Goal: Task Accomplishment & Management: Manage account settings

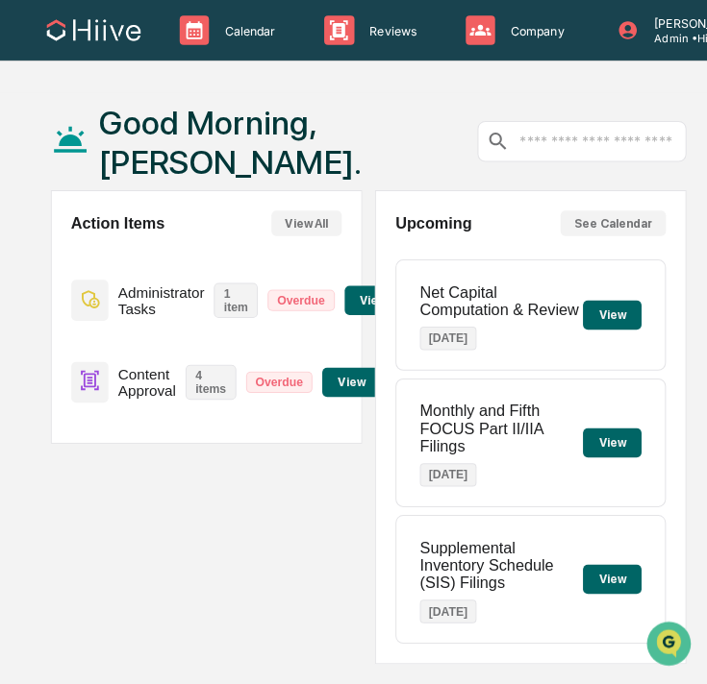
scroll to position [0, 32]
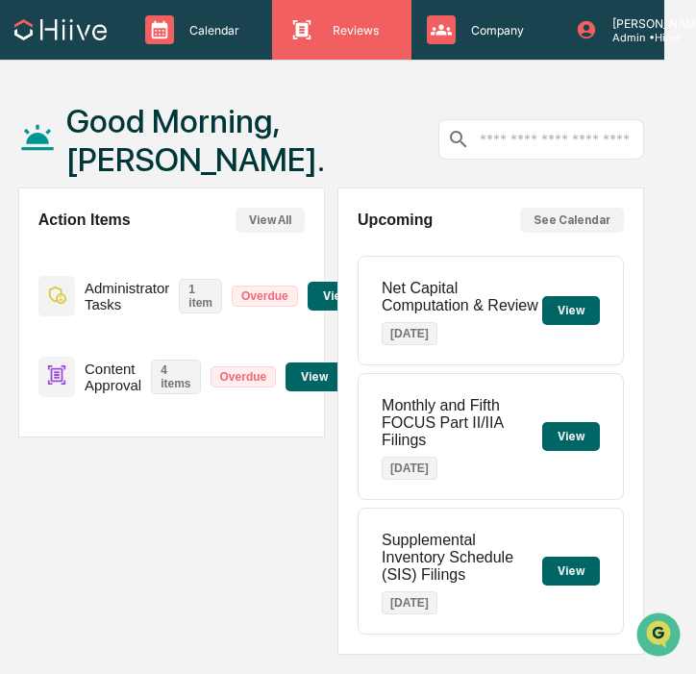
click at [356, 24] on p "Reviews" at bounding box center [352, 30] width 71 height 14
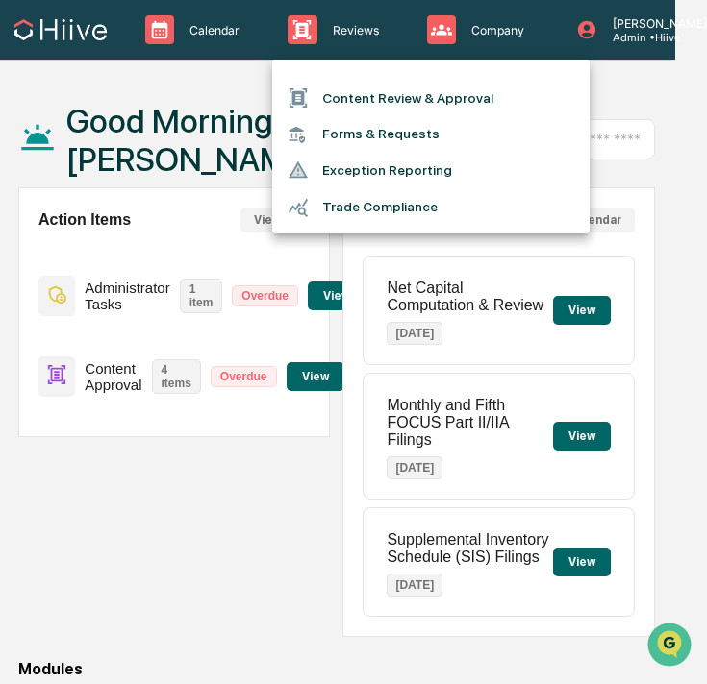
click at [358, 90] on li "Content Review & Approval" at bounding box center [430, 98] width 317 height 37
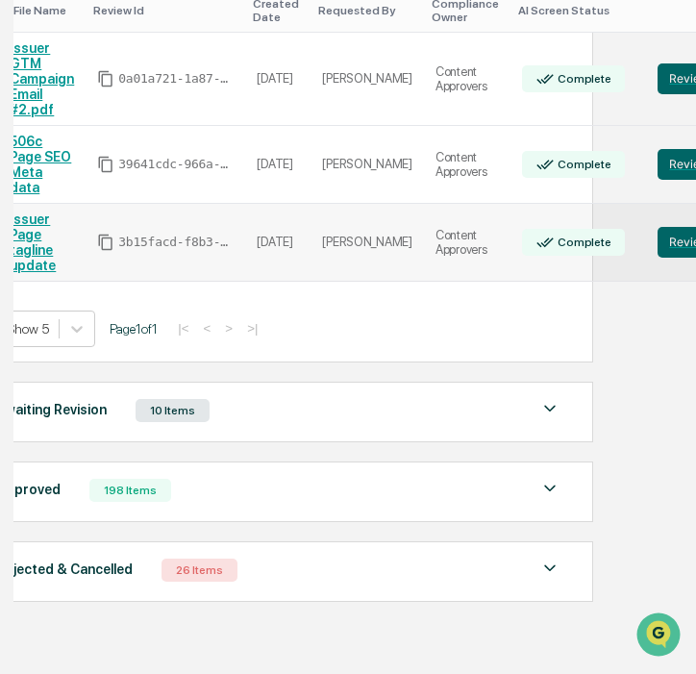
scroll to position [430, 26]
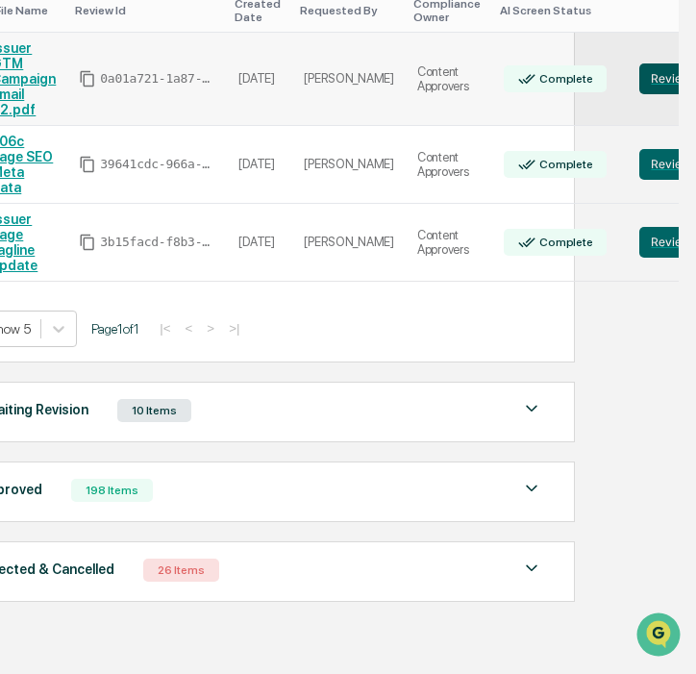
click at [639, 75] on button "Review" at bounding box center [670, 78] width 63 height 31
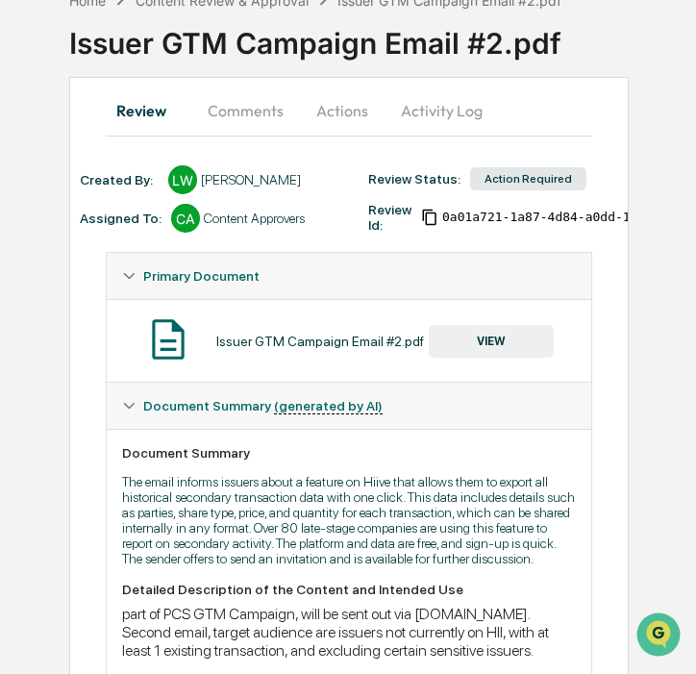
click at [250, 112] on button "Comments" at bounding box center [245, 110] width 107 height 46
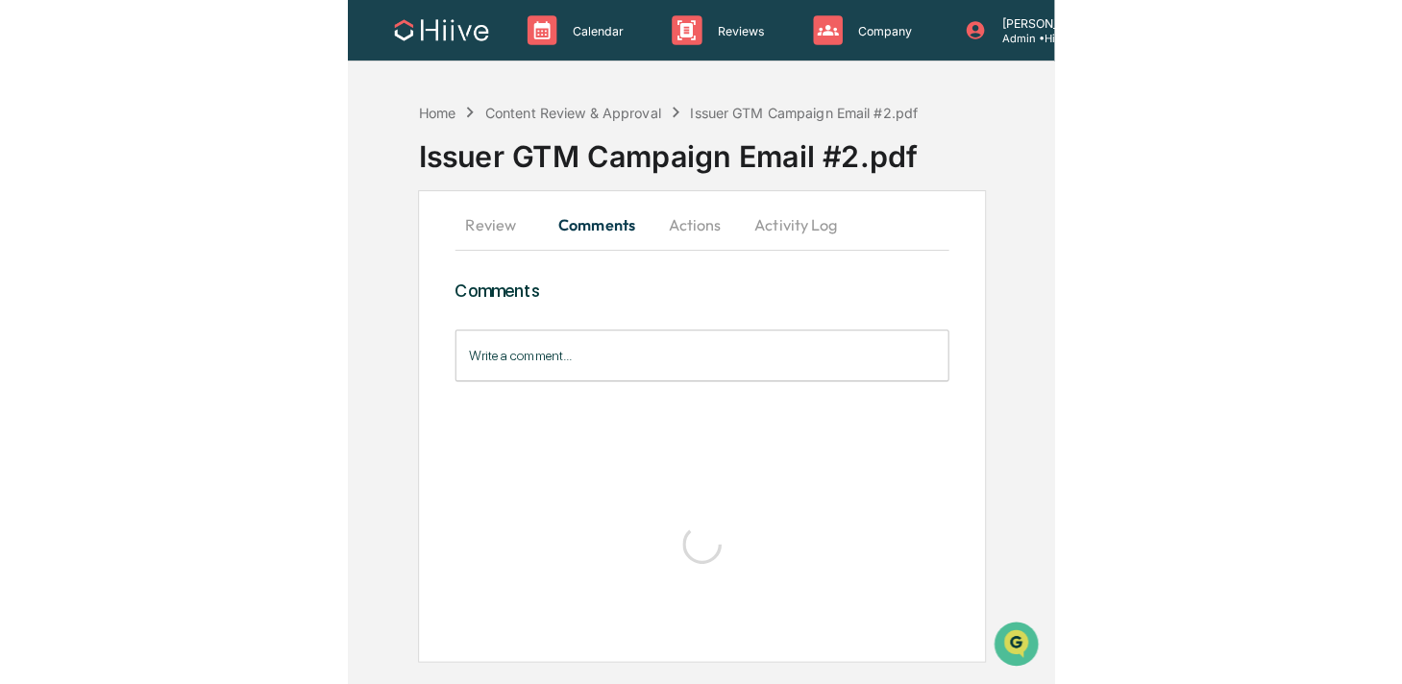
scroll to position [11, 0]
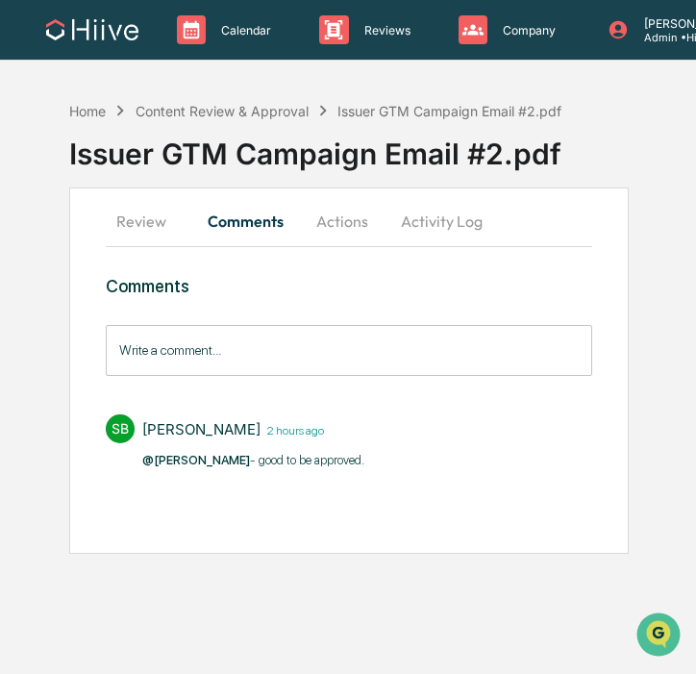
click at [169, 222] on button "Review" at bounding box center [149, 221] width 87 height 46
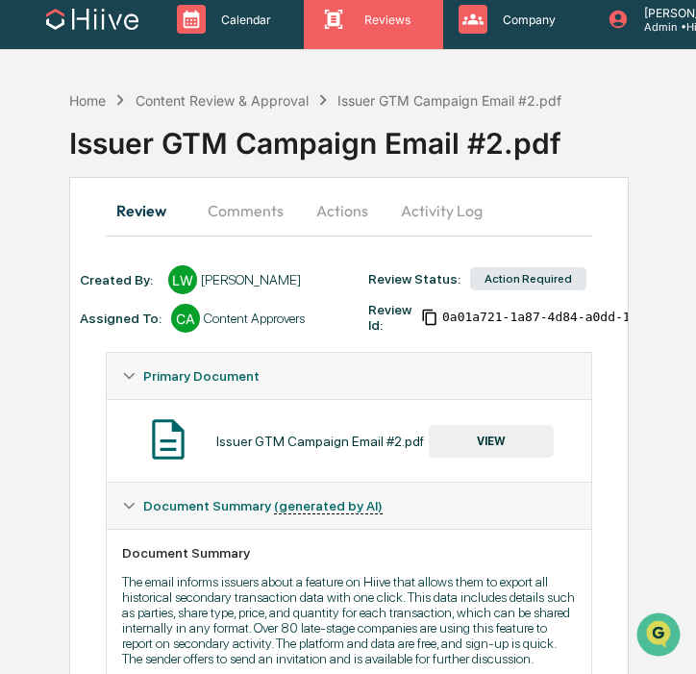
click at [358, 35] on div "Reviews Approval Management" at bounding box center [373, 19] width 138 height 60
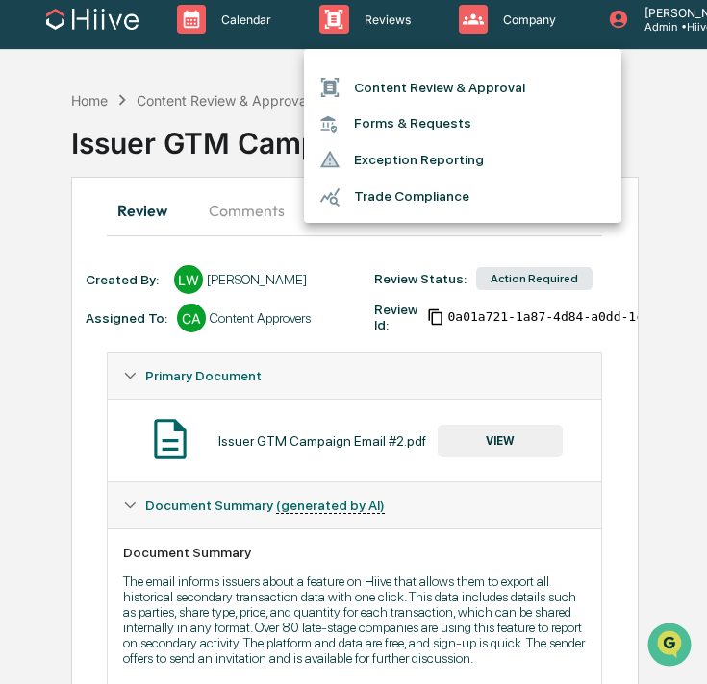
click at [340, 74] on li "Content Review & Approval" at bounding box center [462, 87] width 317 height 37
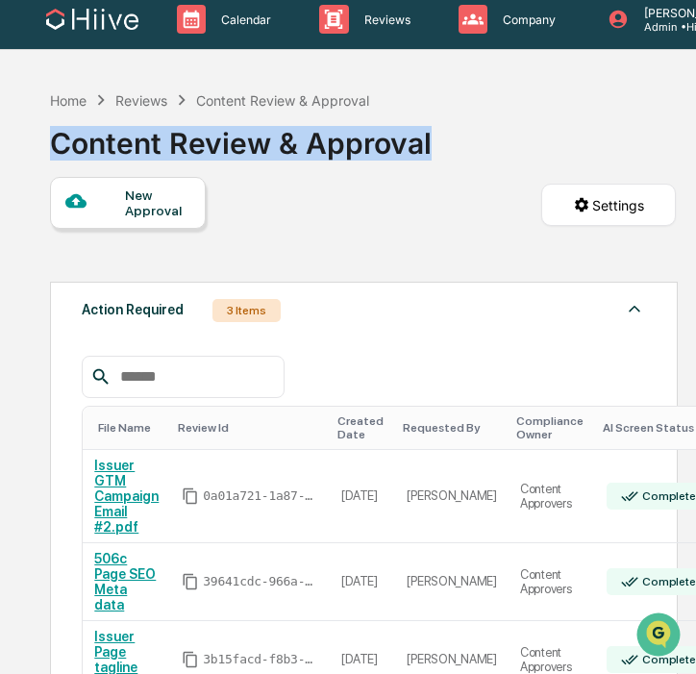
drag, startPoint x: 434, startPoint y: 155, endPoint x: 10, endPoint y: 126, distance: 425.8
click at [10, 126] on div "Calendar Manage Tasks Reviews Approval Management Company People, Data, Setting…" at bounding box center [348, 540] width 696 height 1102
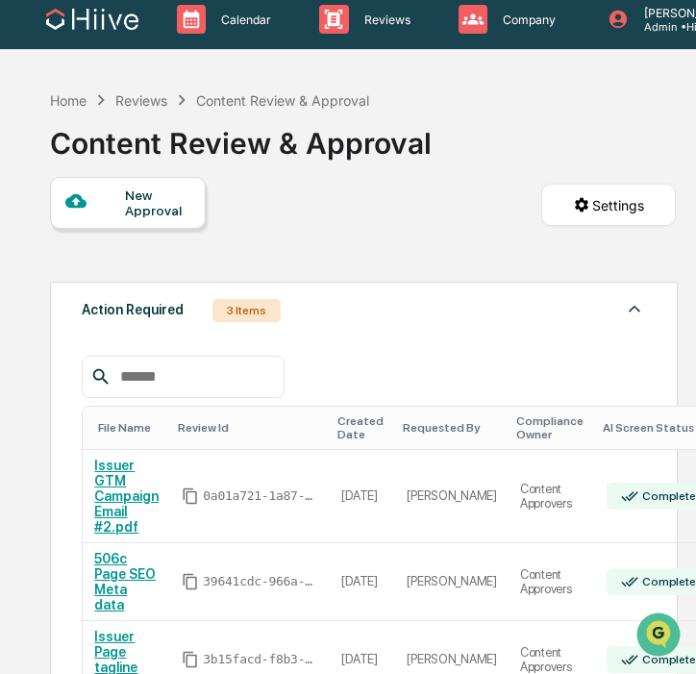
click at [234, 152] on div "Content Review & Approval" at bounding box center [241, 136] width 382 height 50
drag, startPoint x: 270, startPoint y: 144, endPoint x: 305, endPoint y: 146, distance: 34.7
click at [305, 146] on div "Content Review & Approval" at bounding box center [241, 136] width 382 height 50
click at [285, 169] on div "Home Reviews Content Review & Approval Content Review & Approval" at bounding box center [241, 129] width 382 height 96
drag, startPoint x: 265, startPoint y: 136, endPoint x: 309, endPoint y: 143, distance: 43.8
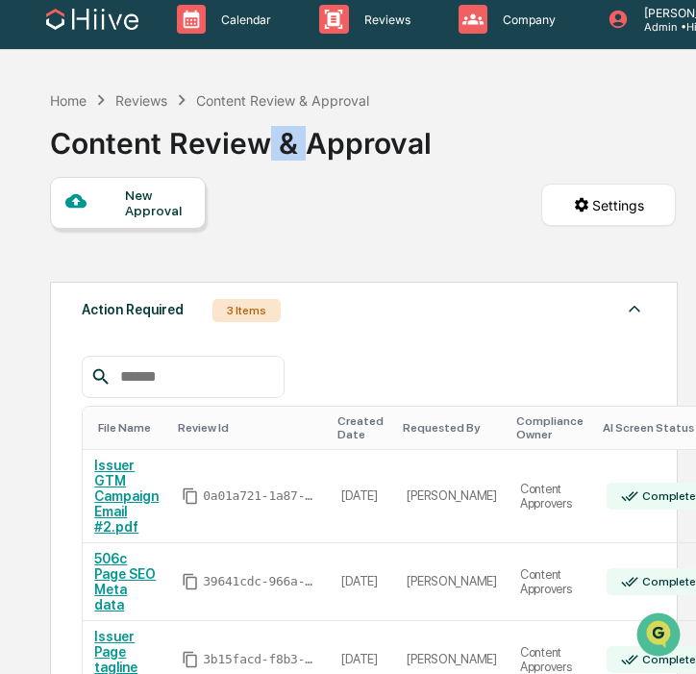
click at [309, 143] on div "Content Review & Approval" at bounding box center [241, 136] width 382 height 50
click at [340, 145] on div "Content Review & Approval" at bounding box center [241, 136] width 382 height 50
drag, startPoint x: 304, startPoint y: 145, endPoint x: 269, endPoint y: 146, distance: 34.6
click at [269, 146] on div "Content Review & Approval" at bounding box center [241, 136] width 382 height 50
click at [328, 141] on div "Content Review & Approval" at bounding box center [241, 136] width 382 height 50
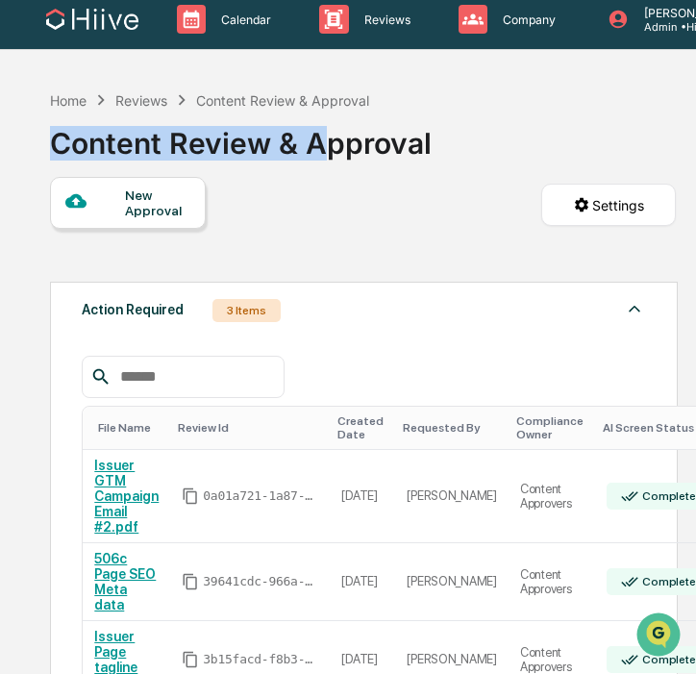
drag, startPoint x: 323, startPoint y: 141, endPoint x: 46, endPoint y: 143, distance: 276.8
click at [46, 143] on div "Home Reviews Content Review & Approval Content Review & Approval New Approval S…" at bounding box center [363, 586] width 684 height 1010
drag, startPoint x: 64, startPoint y: 143, endPoint x: 53, endPoint y: 143, distance: 11.5
click at [53, 143] on div "Content Review & Approval" at bounding box center [241, 136] width 382 height 50
drag, startPoint x: 53, startPoint y: 143, endPoint x: 450, endPoint y: 156, distance: 397.2
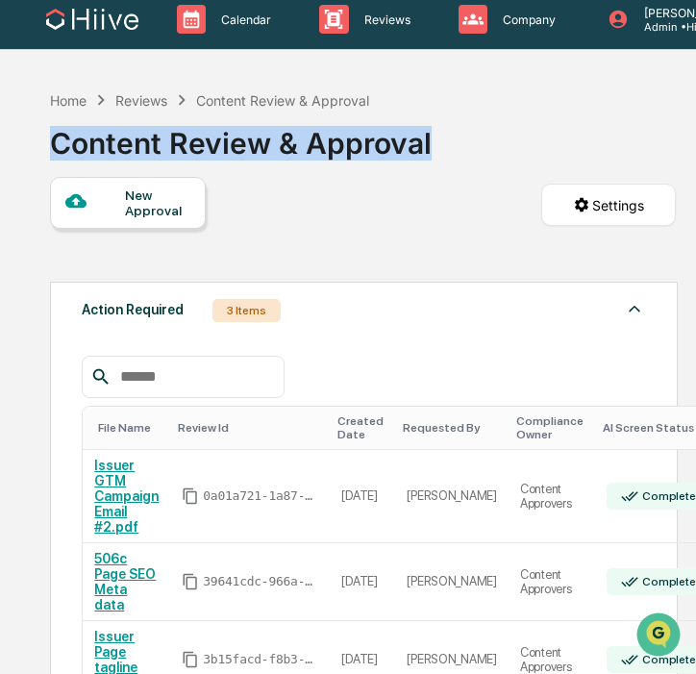
click at [450, 156] on div "Home Reviews Content Review & Approval Content Review & Approval" at bounding box center [363, 129] width 627 height 96
click at [431, 147] on div "Home Reviews Content Review & Approval Content Review & Approval" at bounding box center [363, 129] width 627 height 96
drag, startPoint x: 432, startPoint y: 143, endPoint x: 39, endPoint y: 152, distance: 392.3
click at [39, 152] on div "Home Reviews Content Review & Approval Content Review & Approval New Approval S…" at bounding box center [363, 586] width 684 height 1010
click at [39, 140] on div "Home Reviews Content Review & Approval Content Review & Approval New Approval S…" at bounding box center [363, 586] width 684 height 1010
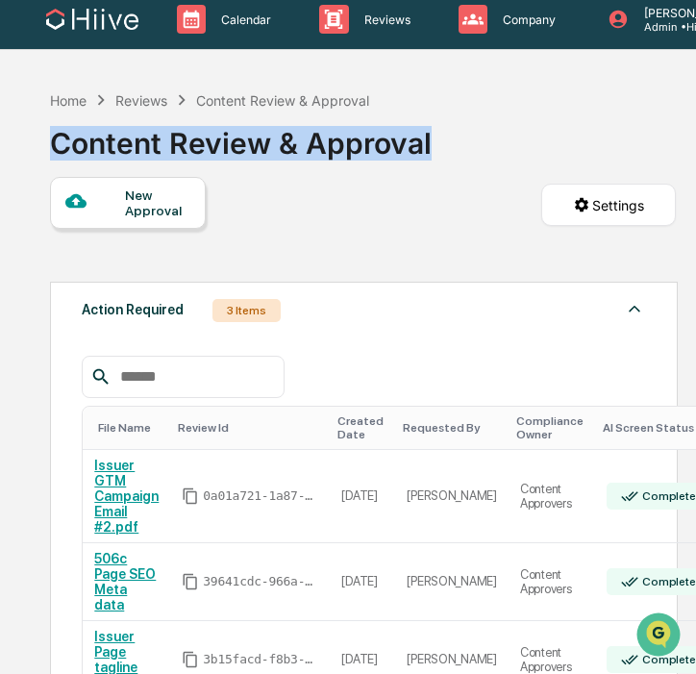
drag, startPoint x: 39, startPoint y: 140, endPoint x: 439, endPoint y: 136, distance: 399.9
click at [439, 136] on div "Home Reviews Content Review & Approval Content Review & Approval New Approval S…" at bounding box center [363, 586] width 684 height 1010
click at [439, 136] on div "Home Reviews Content Review & Approval Content Review & Approval" at bounding box center [363, 129] width 627 height 96
drag, startPoint x: 434, startPoint y: 136, endPoint x: 51, endPoint y: 129, distance: 383.6
click at [51, 129] on div "Home Reviews Content Review & Approval Content Review & Approval" at bounding box center [363, 129] width 627 height 96
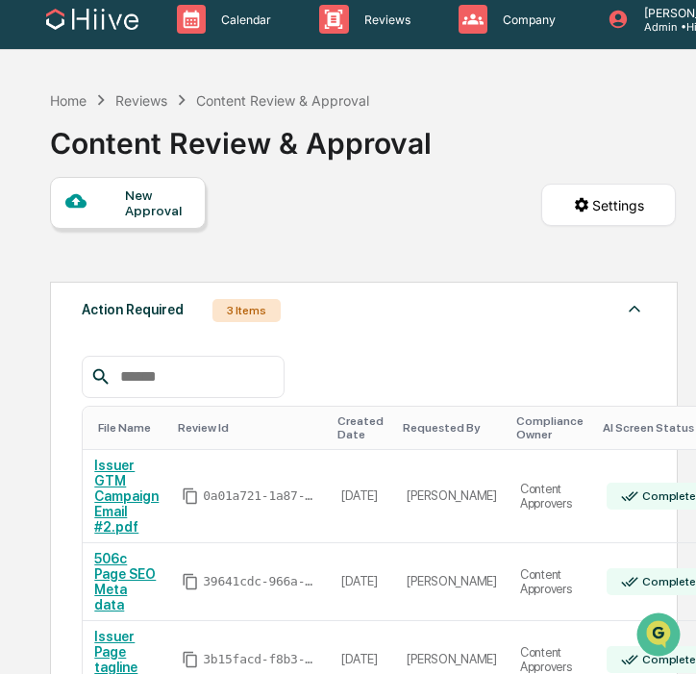
click at [65, 136] on div "Content Review & Approval" at bounding box center [241, 136] width 382 height 50
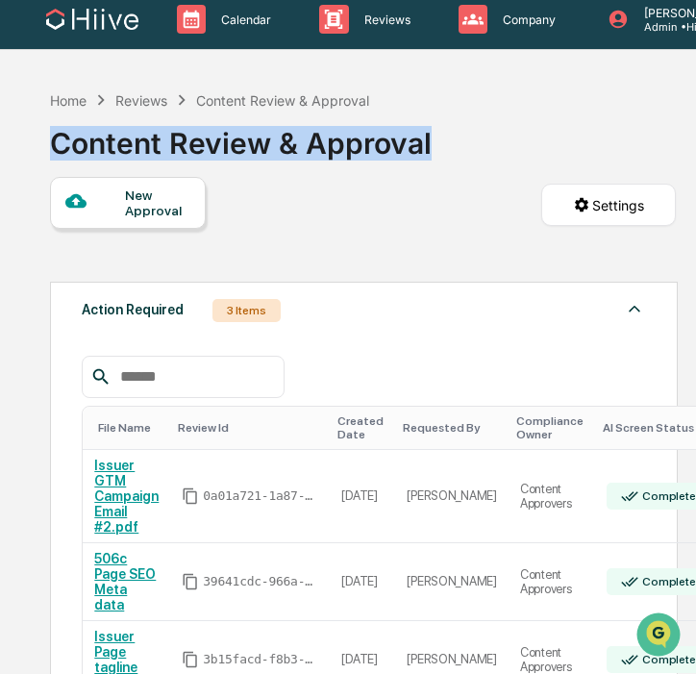
drag, startPoint x: 54, startPoint y: 139, endPoint x: 434, endPoint y: 156, distance: 381.0
click at [434, 156] on div "Home Reviews Content Review & Approval Content Review & Approval New Approval S…" at bounding box center [363, 586] width 684 height 1010
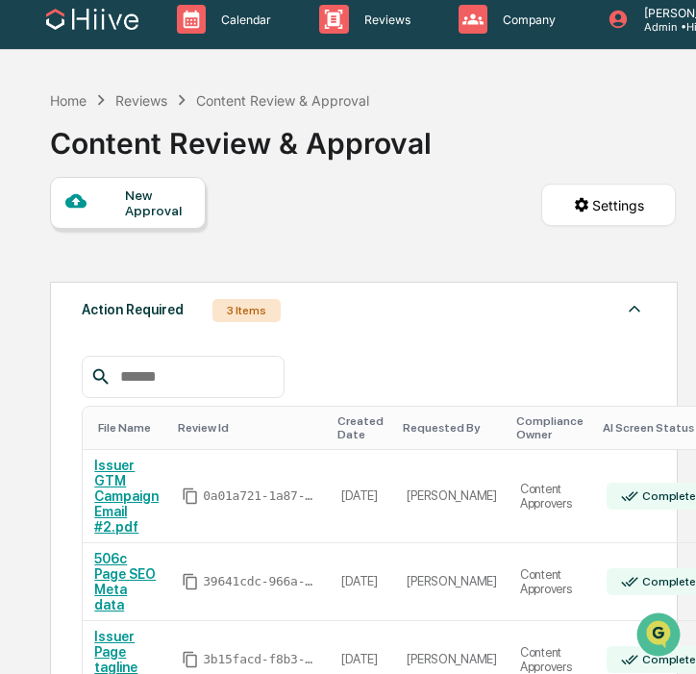
click at [349, 174] on div "Home Reviews Content Review & Approval Content Review & Approval" at bounding box center [241, 129] width 382 height 96
click at [309, 150] on div "Content Review & Approval" at bounding box center [241, 136] width 382 height 50
drag, startPoint x: 302, startPoint y: 144, endPoint x: 476, endPoint y: 152, distance: 174.2
click at [476, 152] on div "Home Reviews Content Review & Approval Content Review & Approval" at bounding box center [363, 129] width 627 height 96
click at [389, 138] on div "Content Review & Approval" at bounding box center [241, 136] width 382 height 50
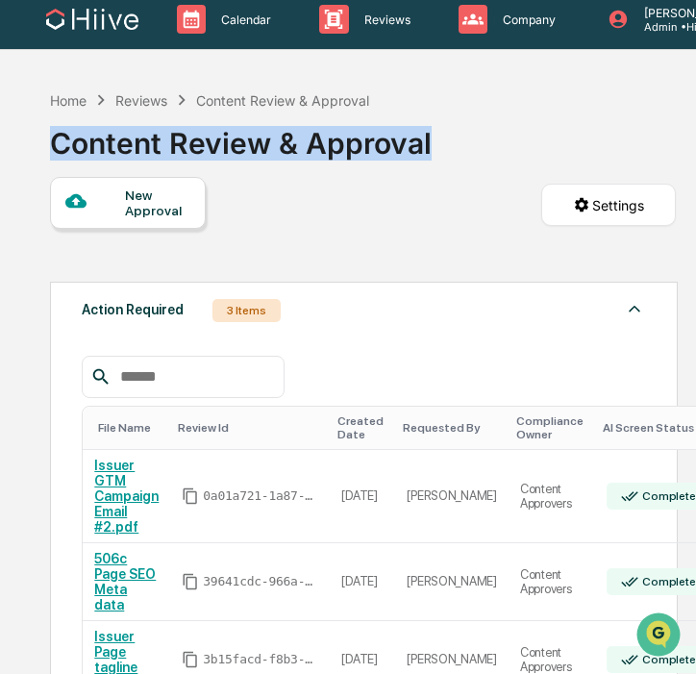
drag, startPoint x: 434, startPoint y: 148, endPoint x: 49, endPoint y: 135, distance: 384.7
click at [50, 135] on div "Home Reviews Content Review & Approval Content Review & Approval" at bounding box center [363, 129] width 627 height 96
click at [50, 135] on div "Content Review & Approval" at bounding box center [241, 136] width 382 height 50
drag, startPoint x: 49, startPoint y: 142, endPoint x: 431, endPoint y: 140, distance: 381.6
click at [431, 140] on div "Home Reviews Content Review & Approval Content Review & Approval" at bounding box center [363, 129] width 627 height 96
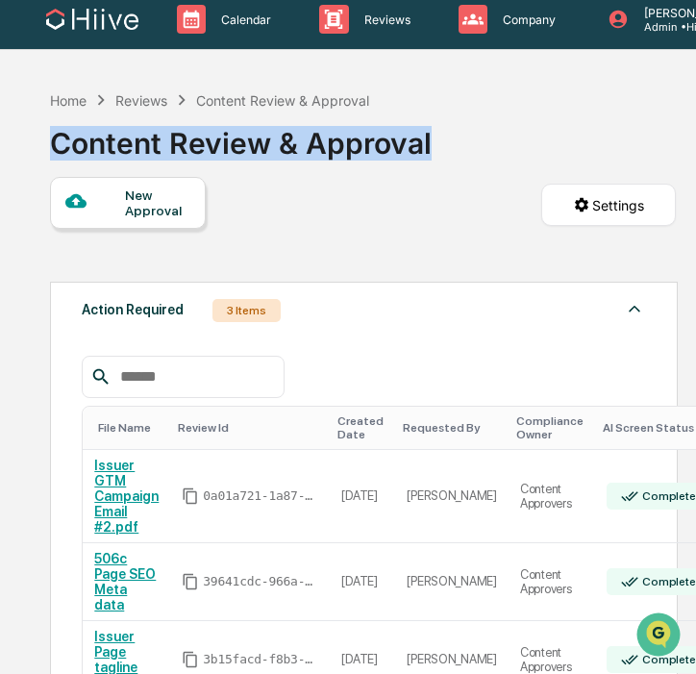
click at [431, 140] on div "Home Reviews Content Review & Approval Content Review & Approval" at bounding box center [363, 129] width 627 height 96
drag, startPoint x: 428, startPoint y: 146, endPoint x: 11, endPoint y: 139, distance: 417.2
click at [11, 139] on div "Calendar Manage Tasks Reviews Approval Management Company People, Data, Setting…" at bounding box center [348, 540] width 696 height 1102
click at [63, 138] on div "Content Review & Approval" at bounding box center [241, 136] width 382 height 50
drag, startPoint x: 47, startPoint y: 138, endPoint x: 432, endPoint y: 137, distance: 384.5
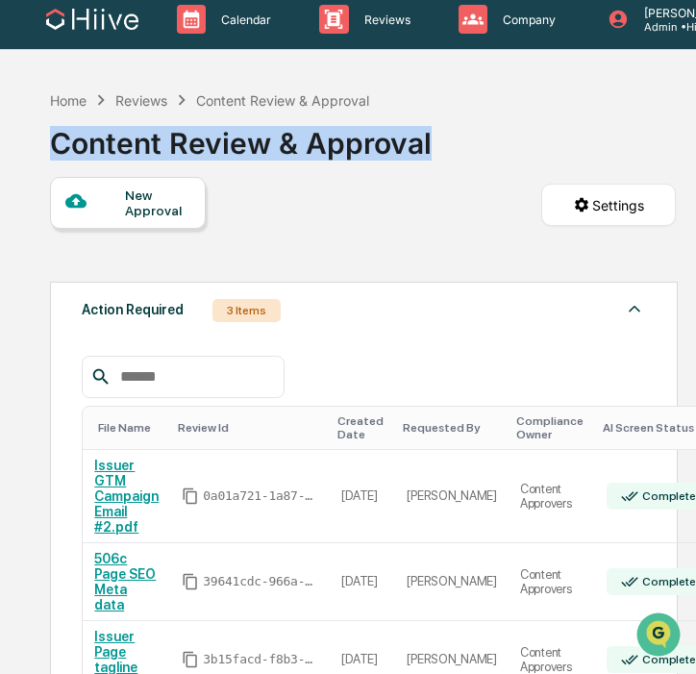
click at [432, 137] on div "Home Reviews Content Review & Approval Content Review & Approval New Approval S…" at bounding box center [363, 586] width 684 height 1010
click at [432, 137] on div "Home Reviews Content Review & Approval Content Review & Approval" at bounding box center [363, 129] width 627 height 96
drag, startPoint x: 433, startPoint y: 144, endPoint x: 46, endPoint y: 132, distance: 386.6
click at [46, 132] on div "Home Reviews Content Review & Approval Content Review & Approval New Approval S…" at bounding box center [363, 586] width 684 height 1010
click at [46, 141] on div "Home Reviews Content Review & Approval Content Review & Approval New Approval S…" at bounding box center [363, 586] width 684 height 1010
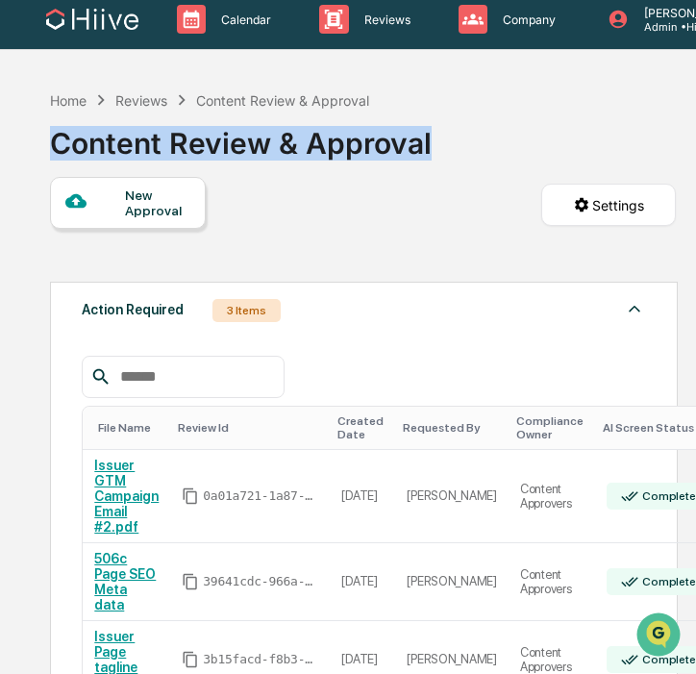
drag, startPoint x: 46, startPoint y: 134, endPoint x: 425, endPoint y: 141, distance: 378.8
click at [425, 141] on div "Home Reviews Content Review & Approval Content Review & Approval New Approval S…" at bounding box center [363, 586] width 684 height 1010
click at [444, 141] on div "Home Reviews Content Review & Approval Content Review & Approval" at bounding box center [363, 129] width 627 height 96
drag, startPoint x: 425, startPoint y: 137, endPoint x: 38, endPoint y: 132, distance: 386.5
click at [38, 132] on div "Home Reviews Content Review & Approval Content Review & Approval New Approval S…" at bounding box center [363, 586] width 684 height 1010
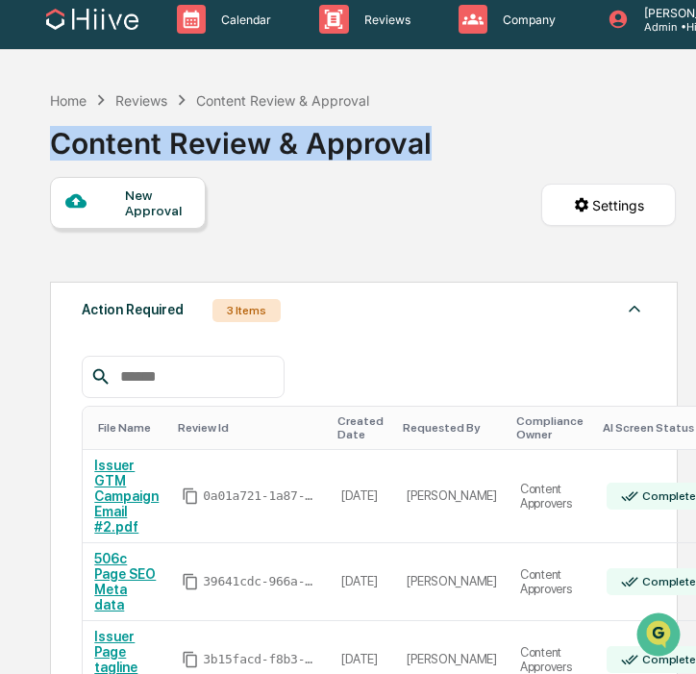
click at [38, 132] on div "Home Reviews Content Review & Approval Content Review & Approval New Approval S…" at bounding box center [363, 586] width 684 height 1010
drag, startPoint x: 42, startPoint y: 132, endPoint x: 433, endPoint y: 149, distance: 390.6
click at [433, 149] on div "Home Reviews Content Review & Approval Content Review & Approval New Approval S…" at bounding box center [363, 586] width 684 height 1010
click at [431, 141] on div "Home Reviews Content Review & Approval Content Review & Approval" at bounding box center [363, 129] width 627 height 96
drag, startPoint x: 429, startPoint y: 147, endPoint x: 43, endPoint y: 132, distance: 385.8
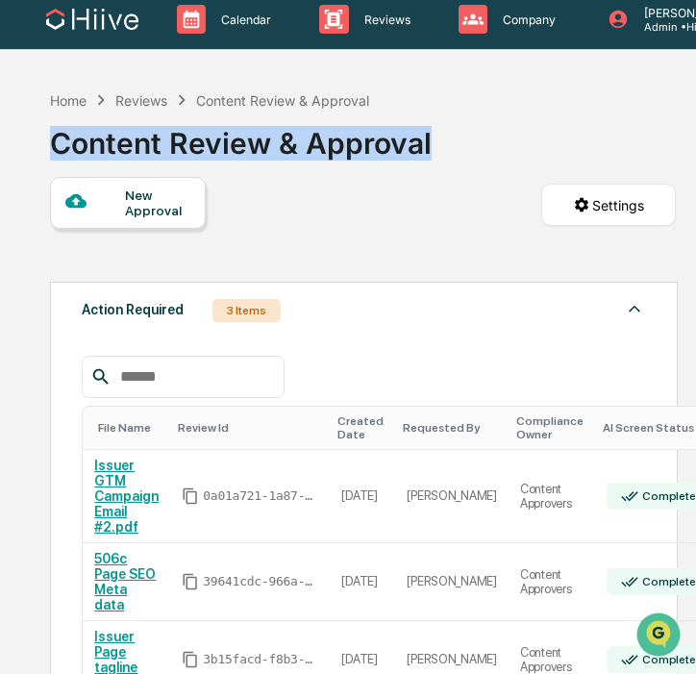
click at [43, 132] on div "Home Reviews Content Review & Approval Content Review & Approval New Approval S…" at bounding box center [363, 586] width 684 height 1010
drag, startPoint x: 42, startPoint y: 132, endPoint x: 327, endPoint y: 135, distance: 284.5
click at [327, 135] on div "Home Reviews Content Review & Approval Content Review & Approval New Approval S…" at bounding box center [363, 586] width 684 height 1010
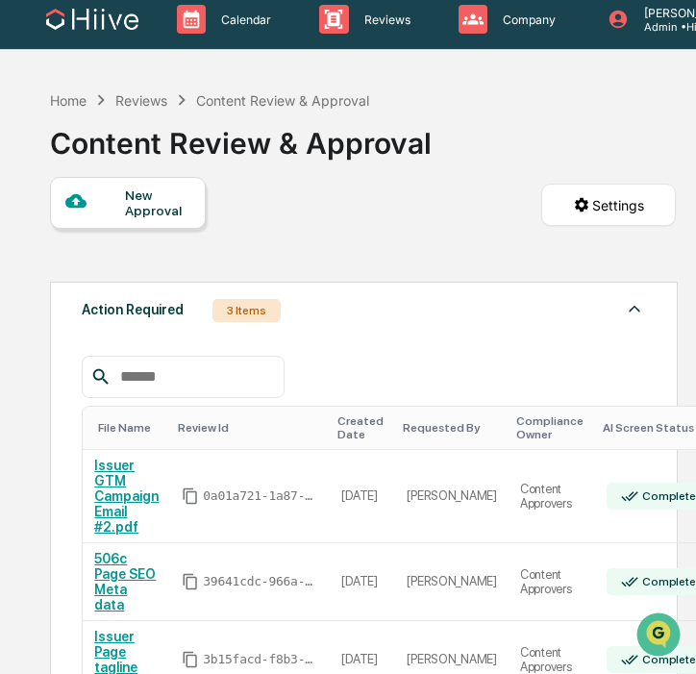
click at [354, 135] on div "Content Review & Approval" at bounding box center [241, 136] width 382 height 50
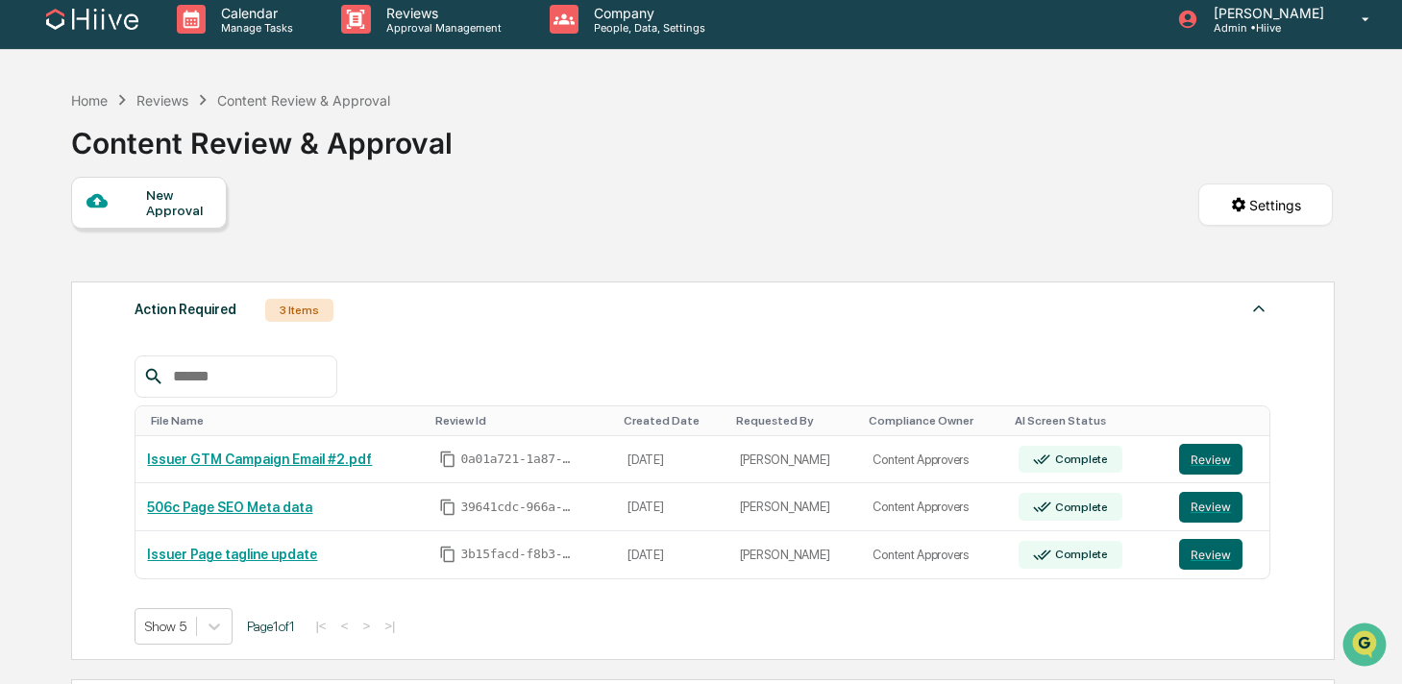
click at [473, 129] on div "Home Reviews Content Review & Approval Content Review & Approval" at bounding box center [702, 129] width 1262 height 96
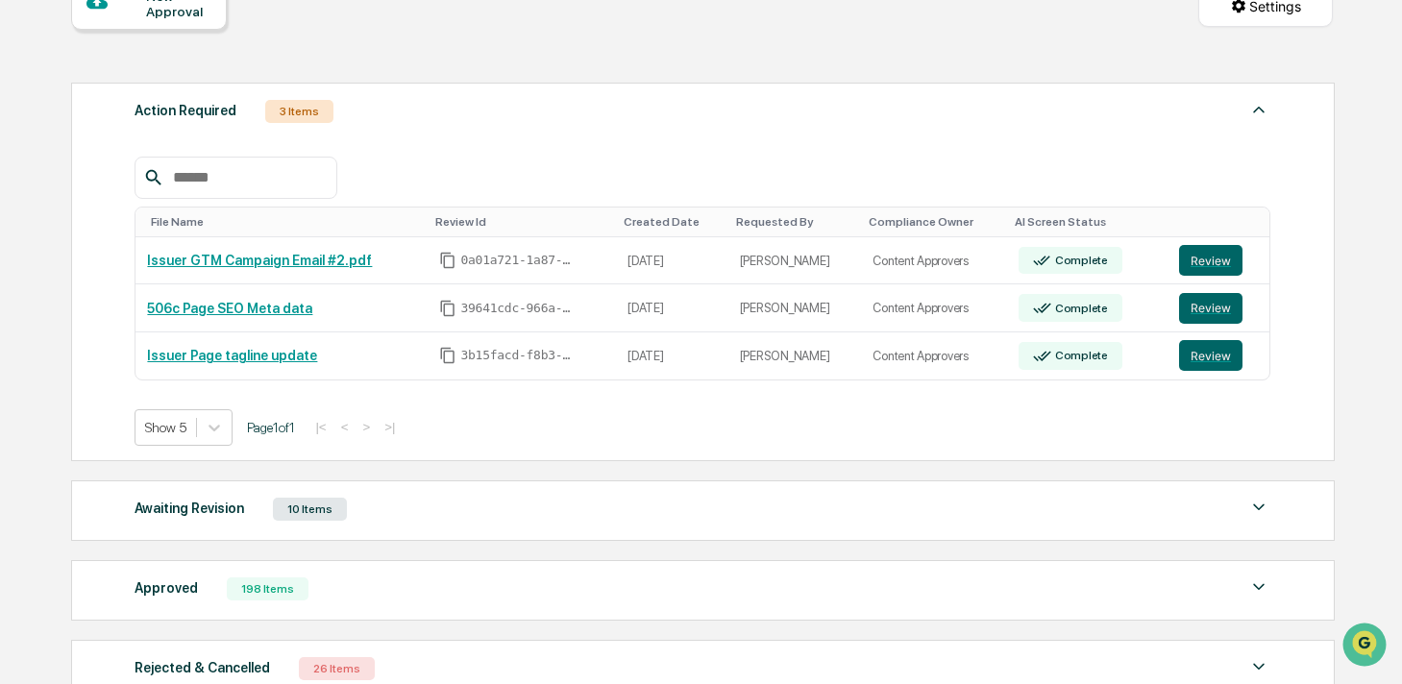
scroll to position [236, 0]
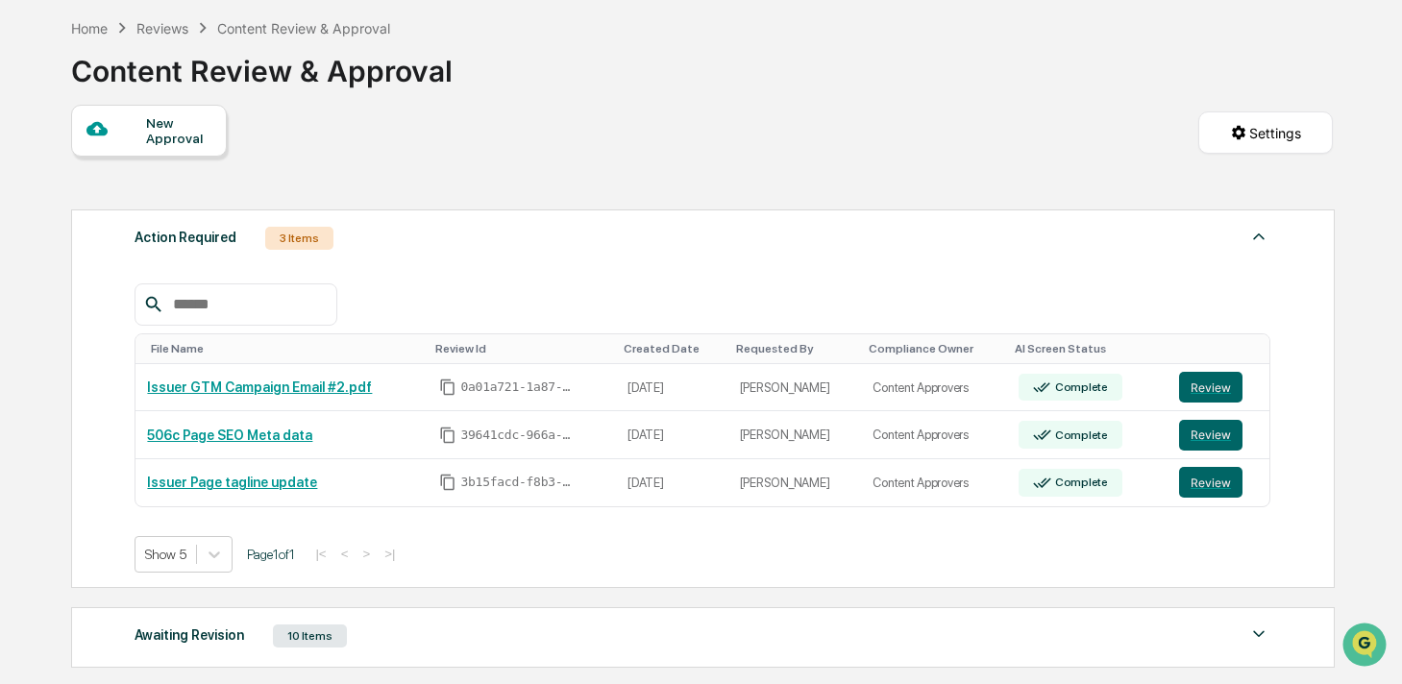
scroll to position [82, 0]
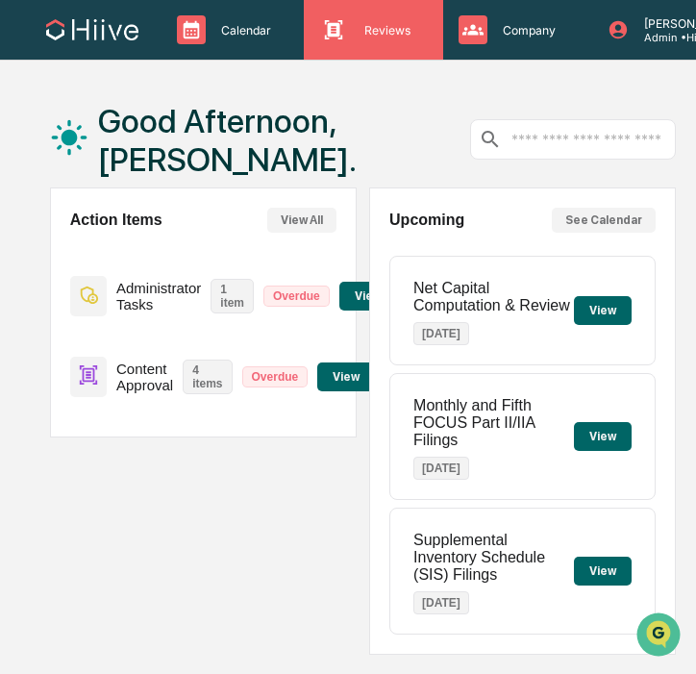
click at [354, 38] on div "Reviews Approval Management" at bounding box center [370, 29] width 119 height 29
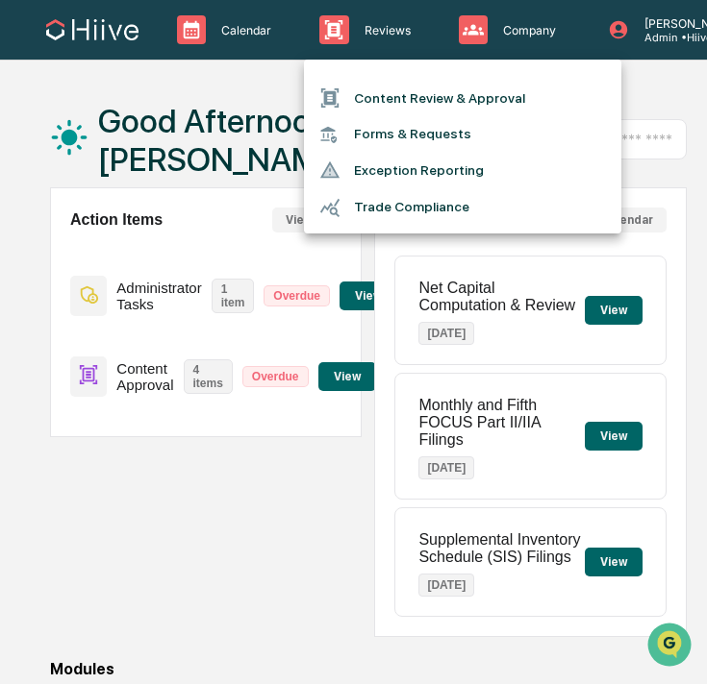
click at [350, 99] on div at bounding box center [336, 97] width 35 height 21
